Goal: Find specific page/section: Find specific page/section

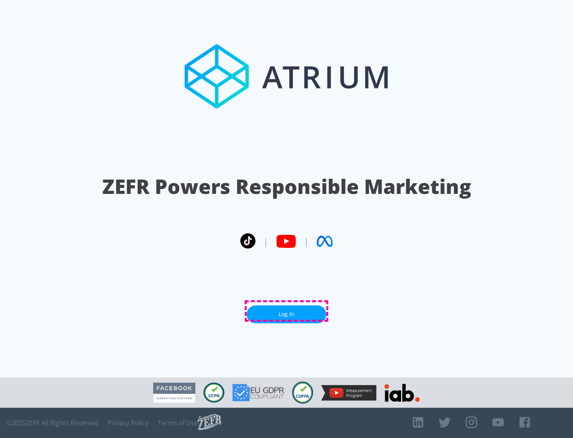
click at [287, 311] on link "Log In" at bounding box center [287, 314] width 80 height 18
